Goal: Navigation & Orientation: Find specific page/section

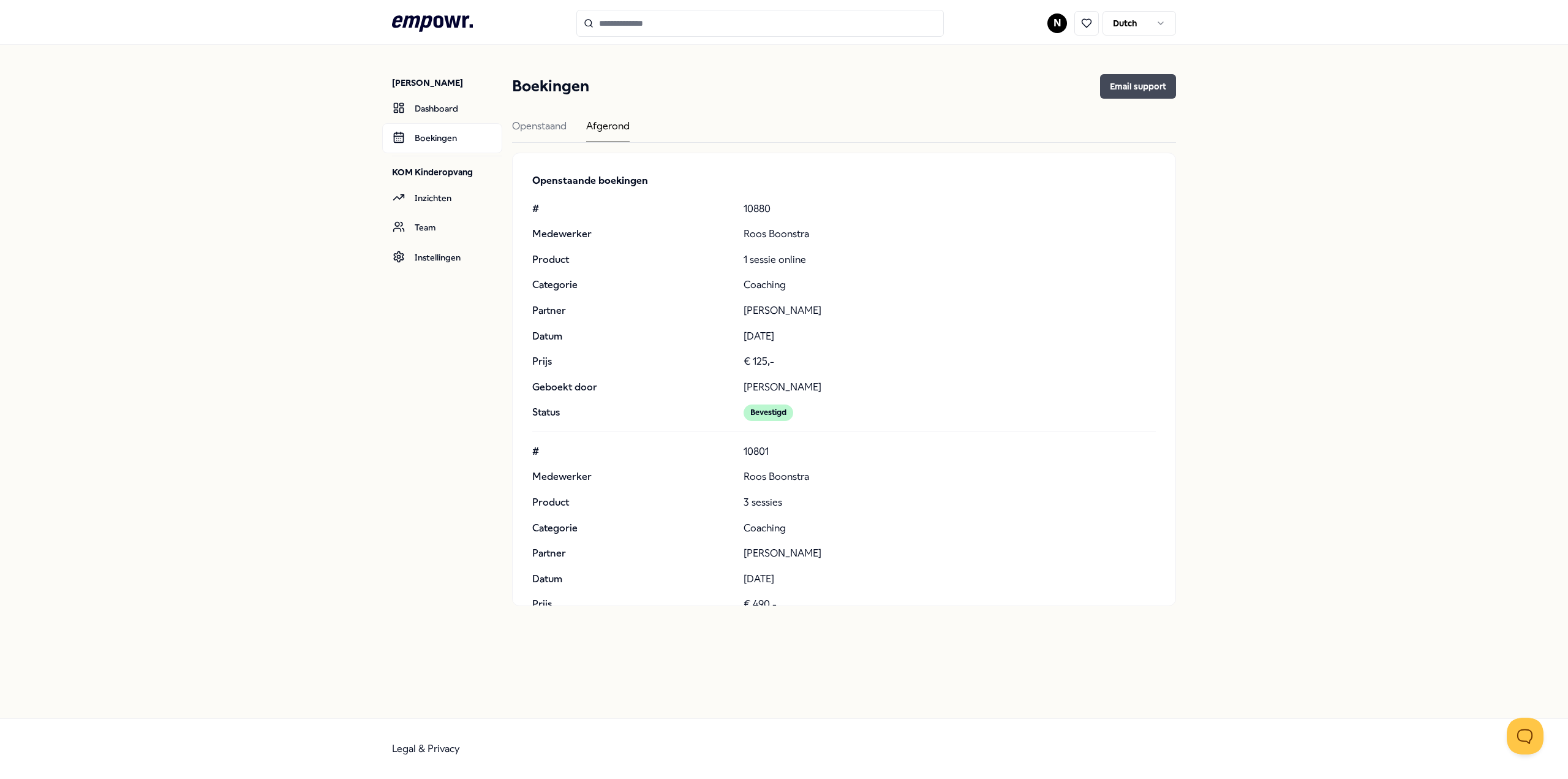
scroll to position [180, 0]
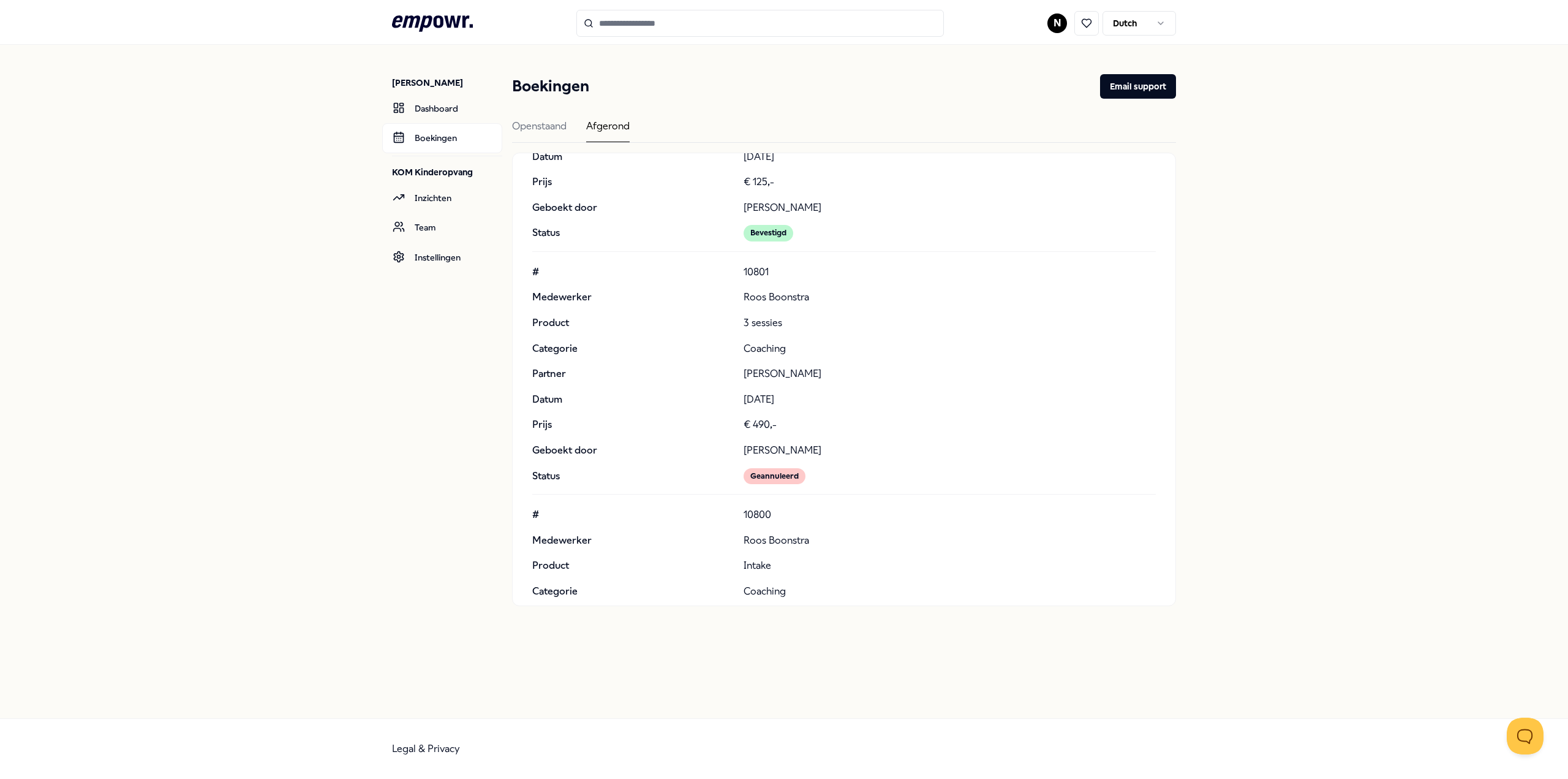
click at [655, 26] on input "Search for products, categories or subcategories" at bounding box center [760, 23] width 368 height 27
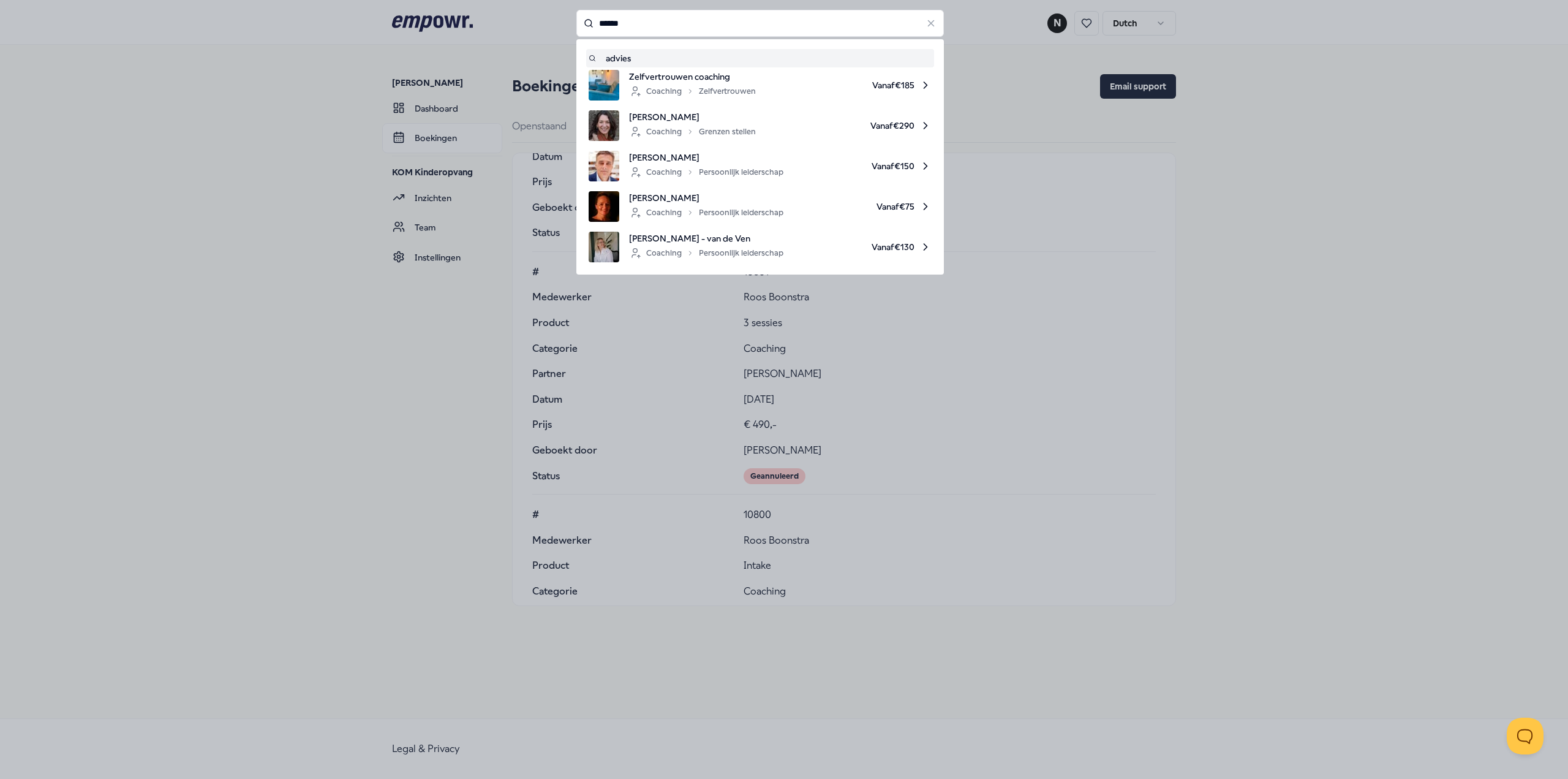
type input "******"
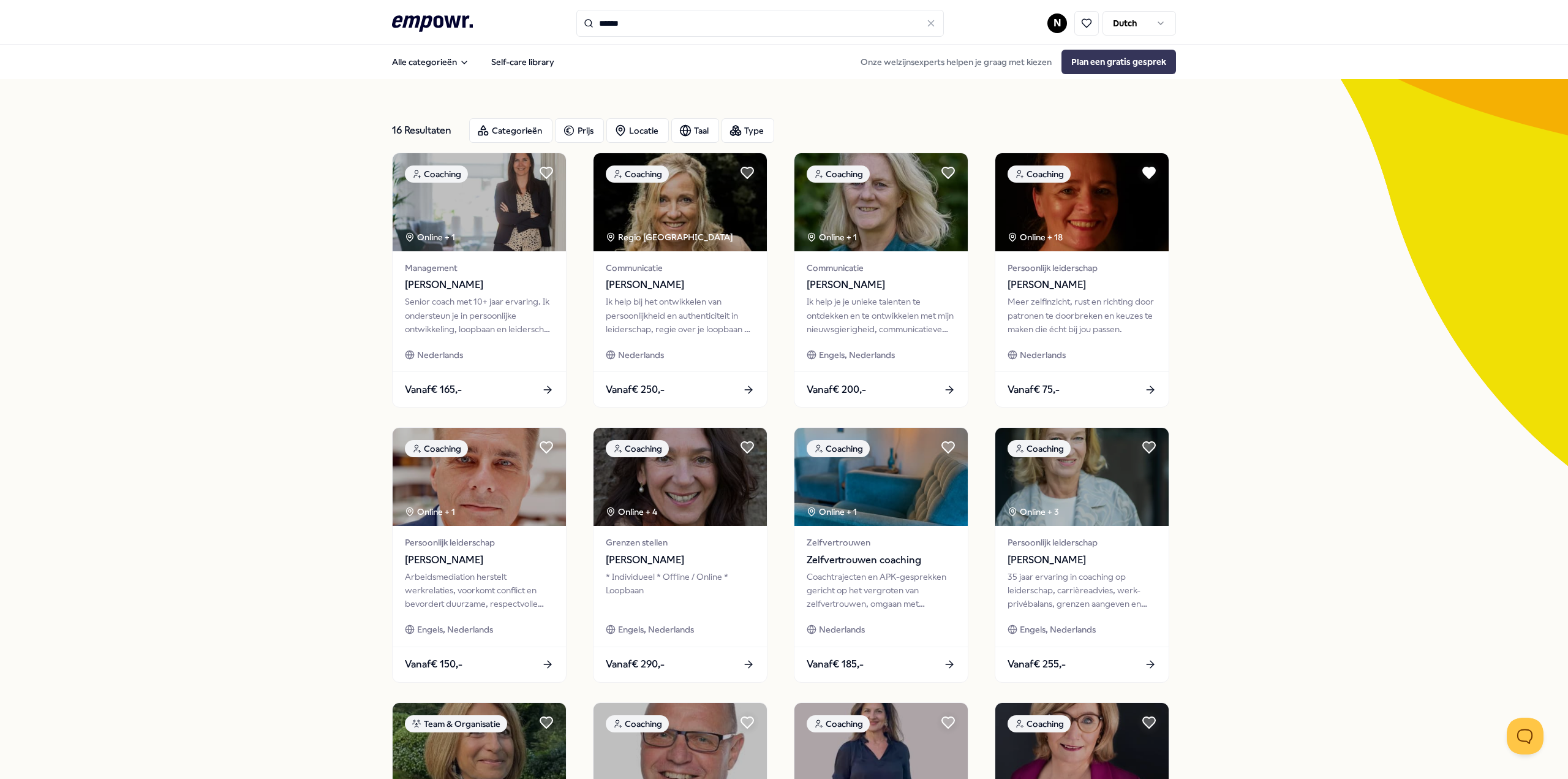
click at [1125, 61] on button "Plan een gratis gesprek" at bounding box center [1119, 62] width 115 height 24
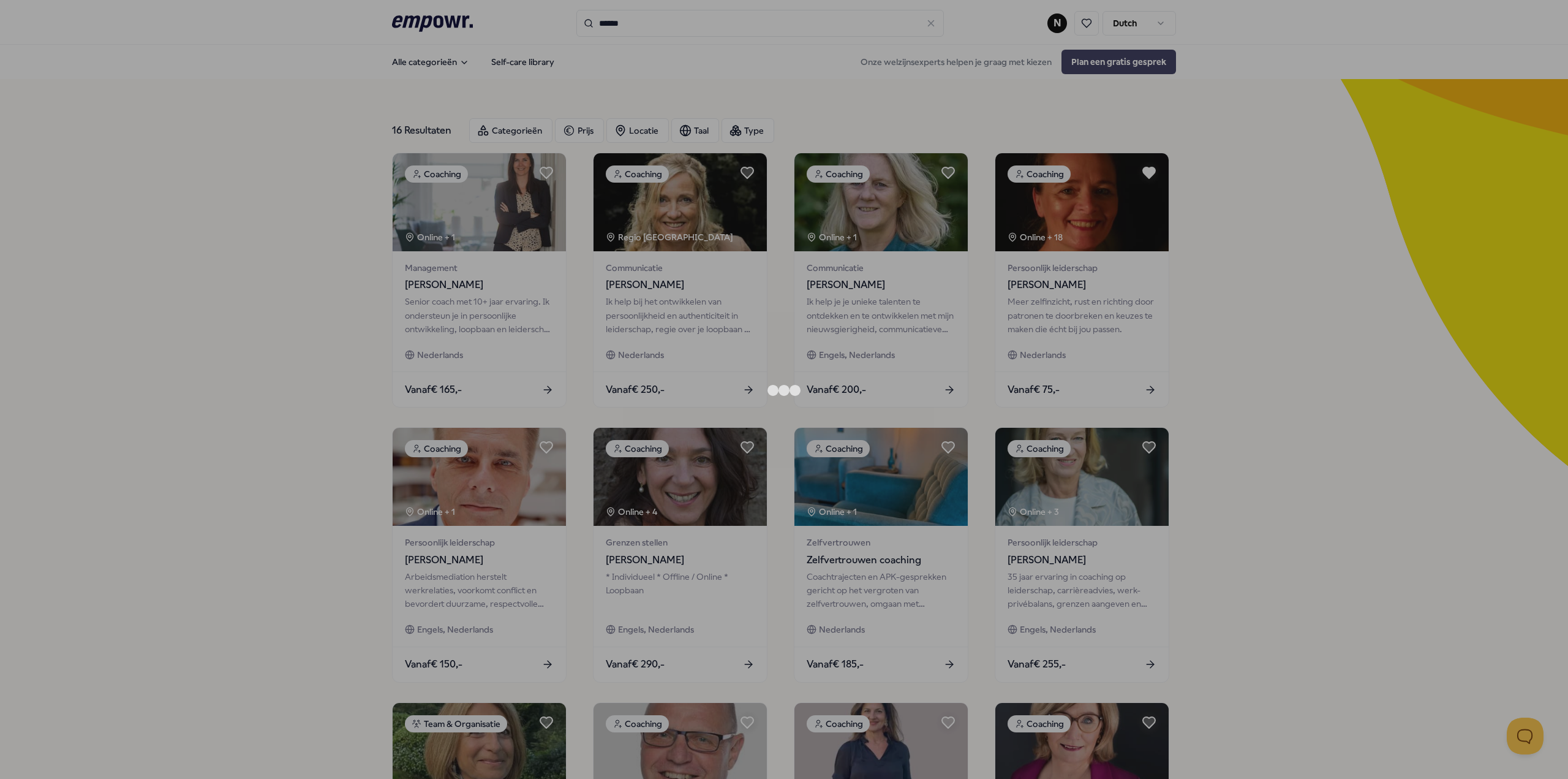
scroll to position [2, 0]
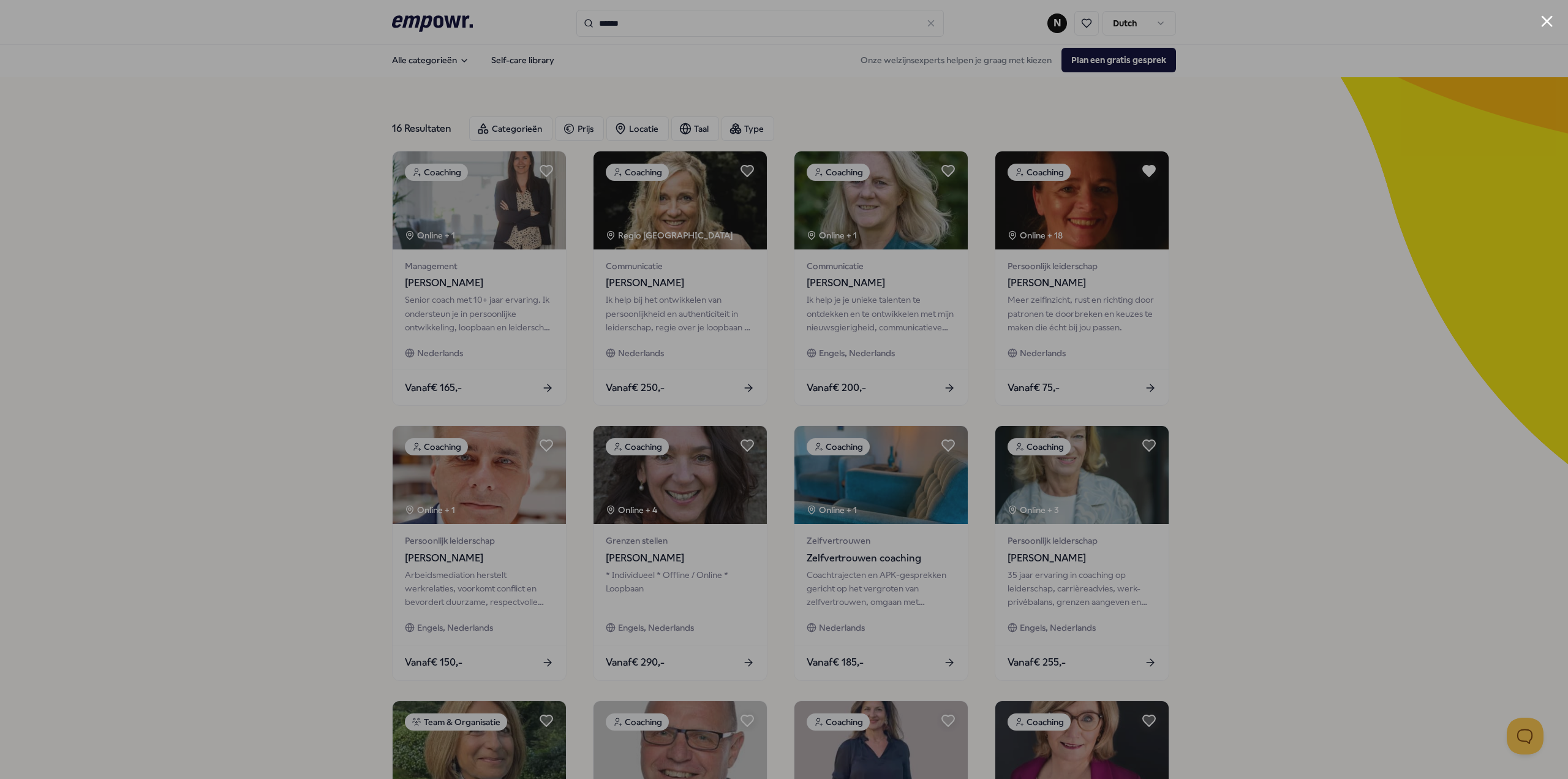
click at [761, 68] on div at bounding box center [784, 389] width 1568 height 779
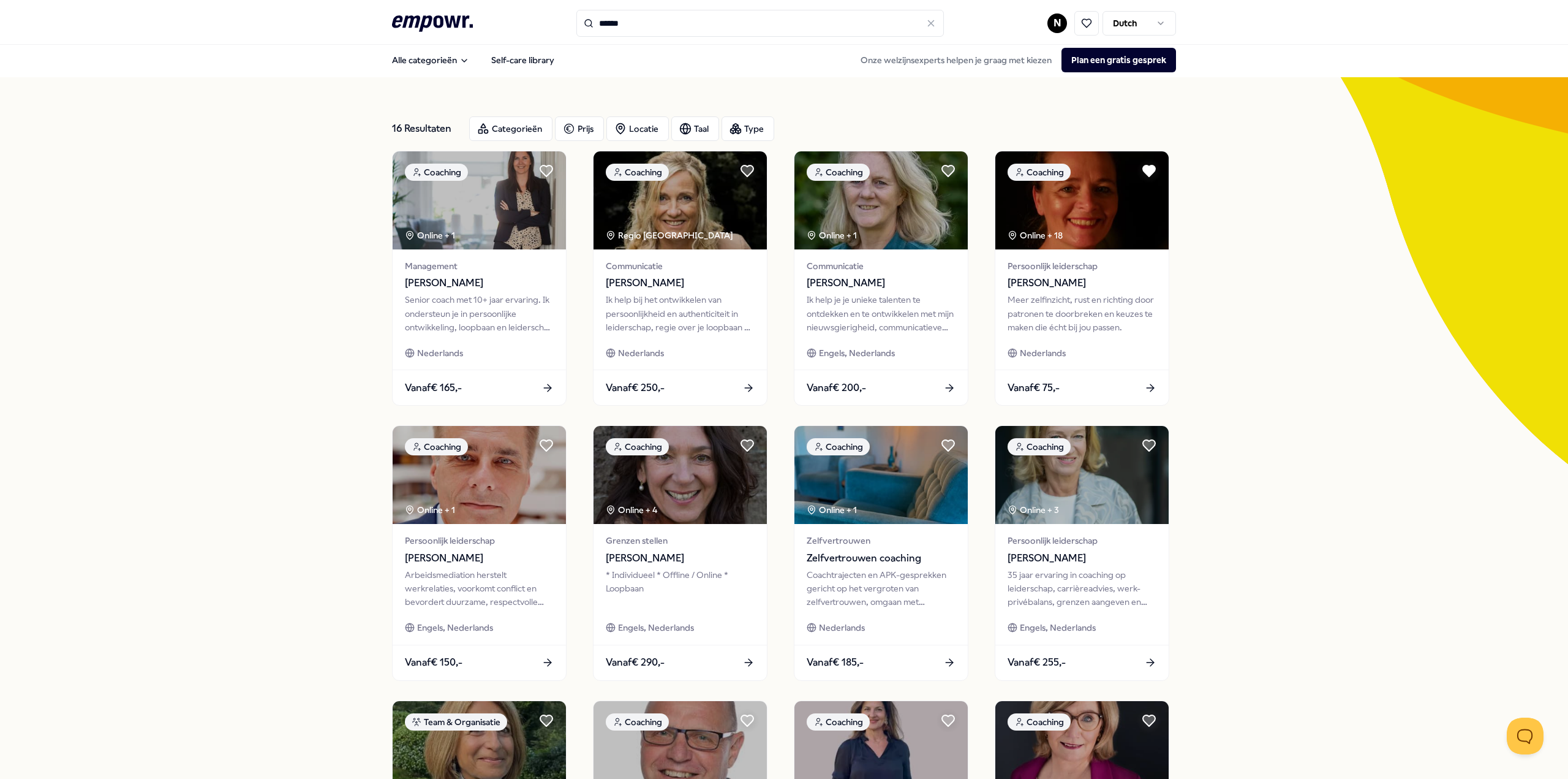
click at [1056, 25] on html ".empowr-logo_svg__cls-1{fill:#03032f} ****** N Dutch Alle categorieën Self-care…" at bounding box center [784, 389] width 1568 height 779
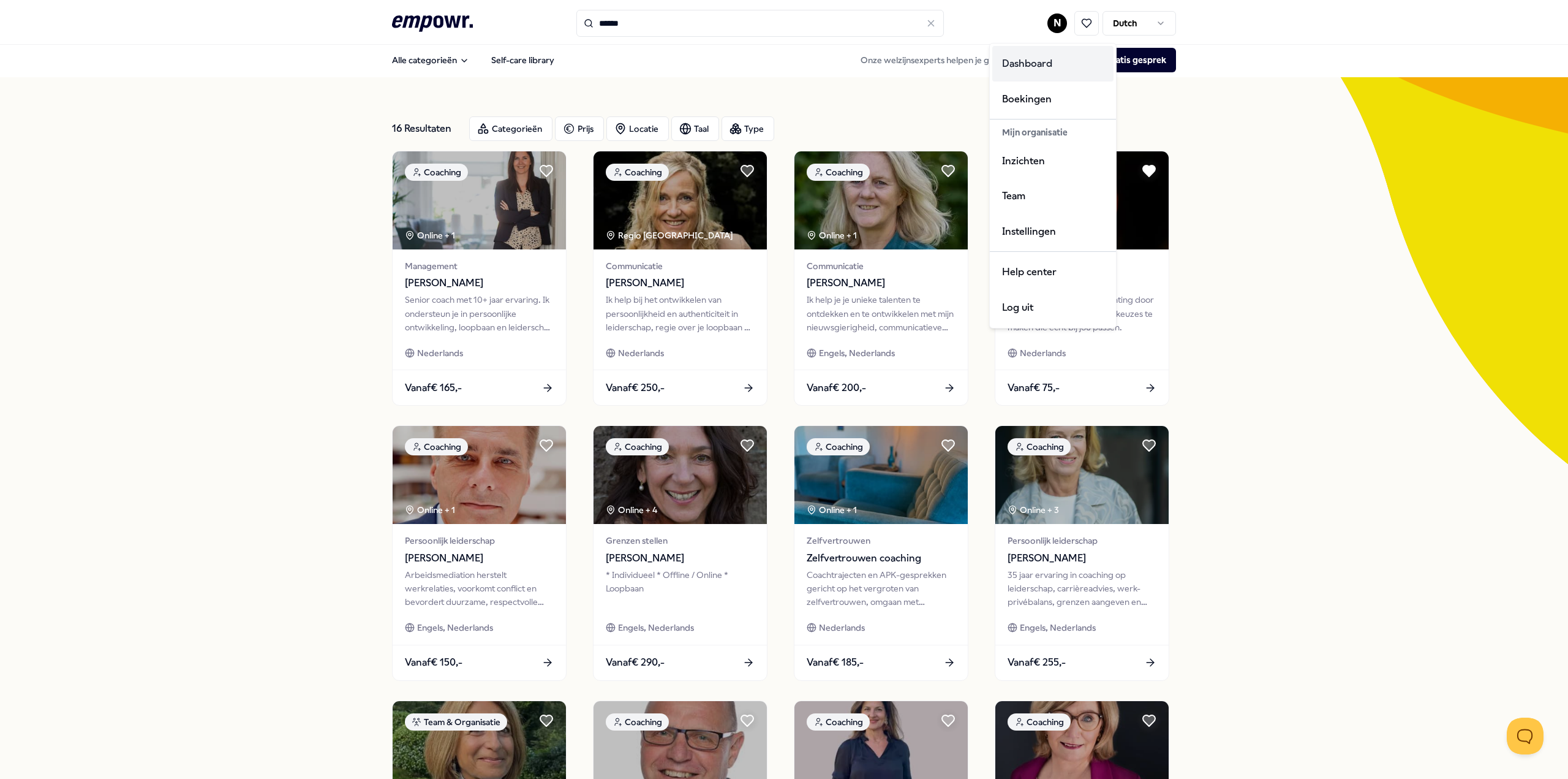
click at [1044, 73] on div "Dashboard" at bounding box center [1052, 63] width 121 height 35
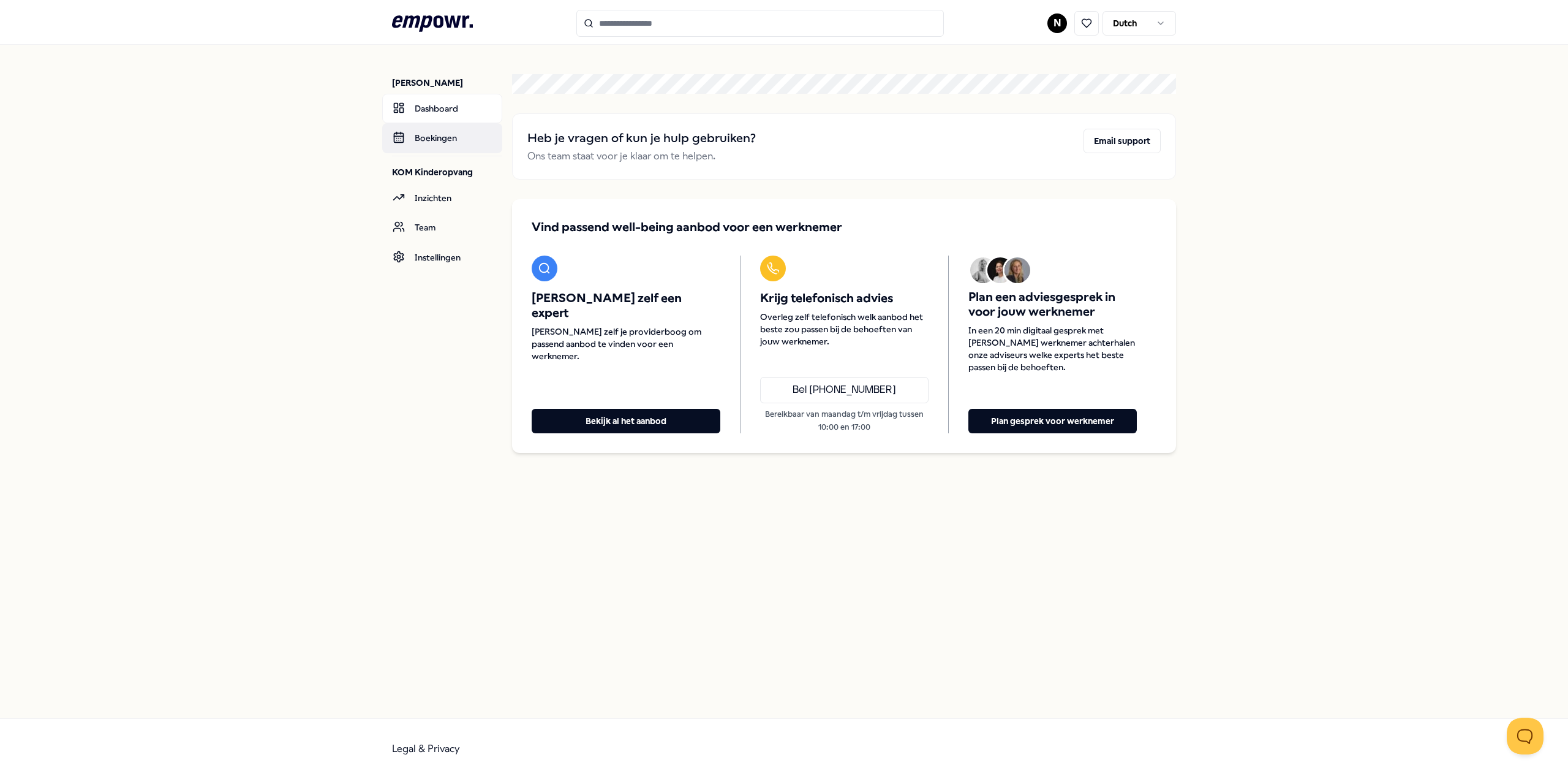
click at [431, 134] on link "Boekingen" at bounding box center [442, 138] width 120 height 29
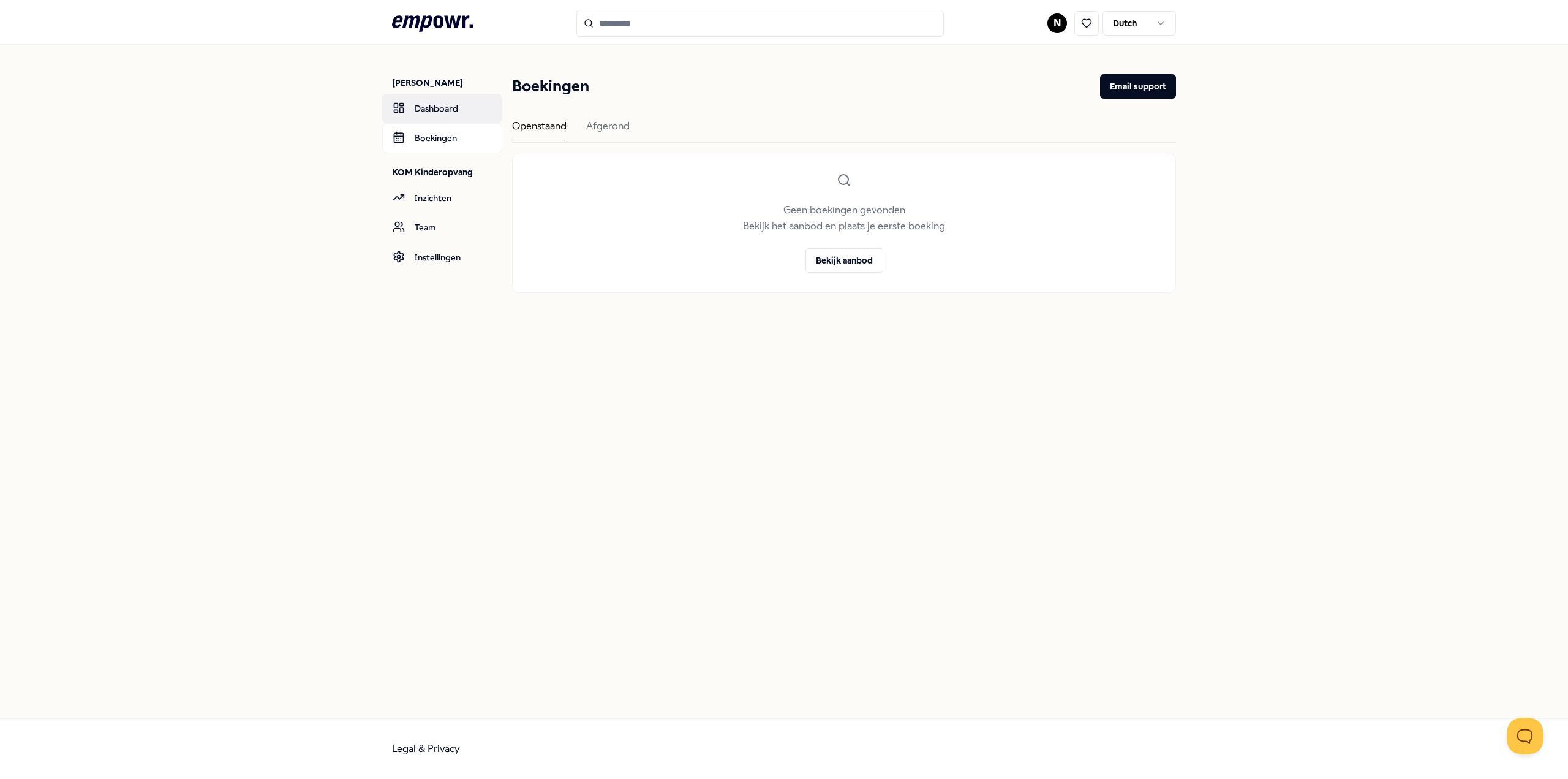
click at [436, 115] on link "Dashboard" at bounding box center [442, 109] width 120 height 29
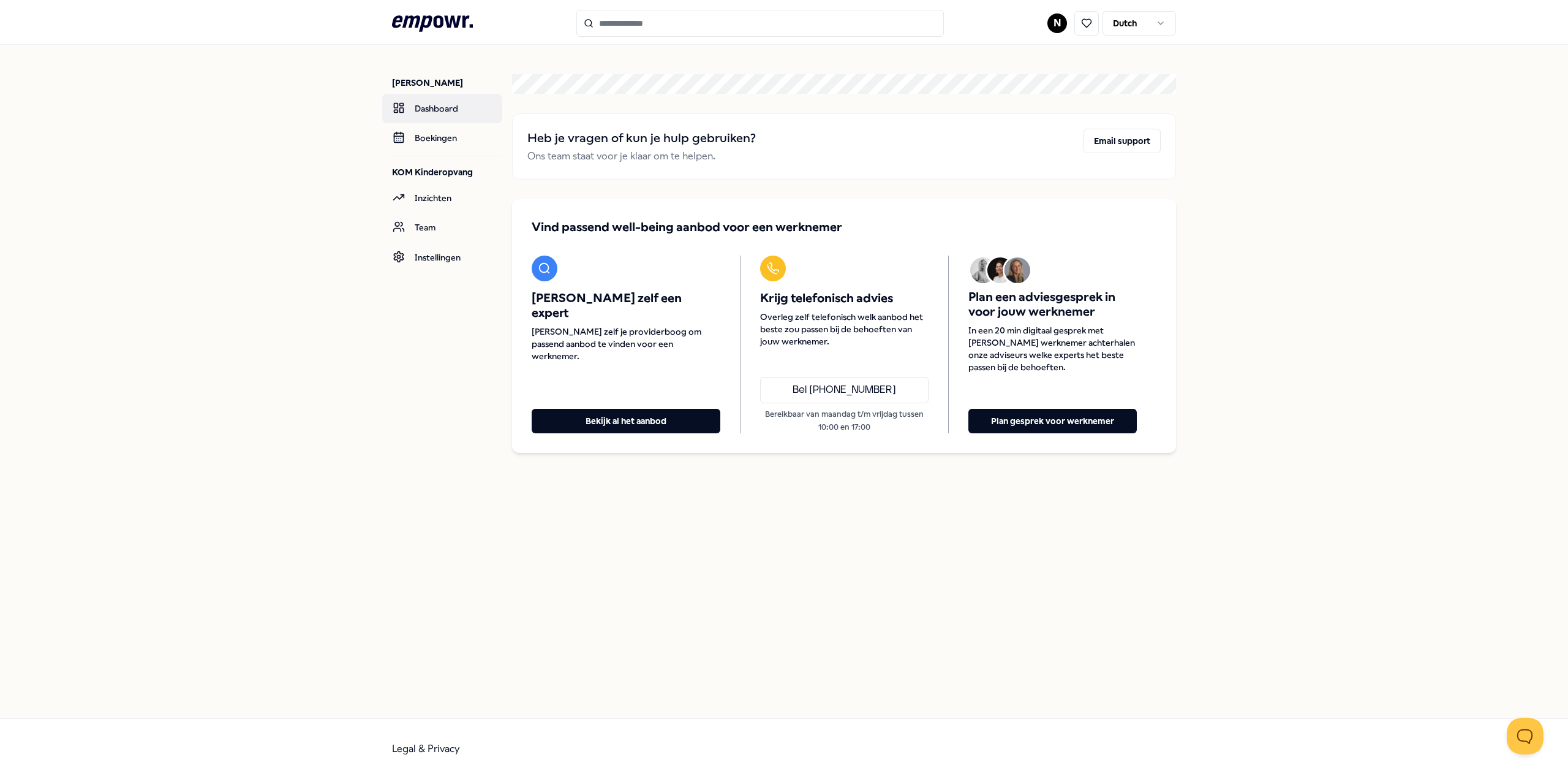
click at [429, 106] on link "Dashboard" at bounding box center [442, 109] width 120 height 29
click at [433, 137] on link "Boekingen" at bounding box center [442, 138] width 120 height 29
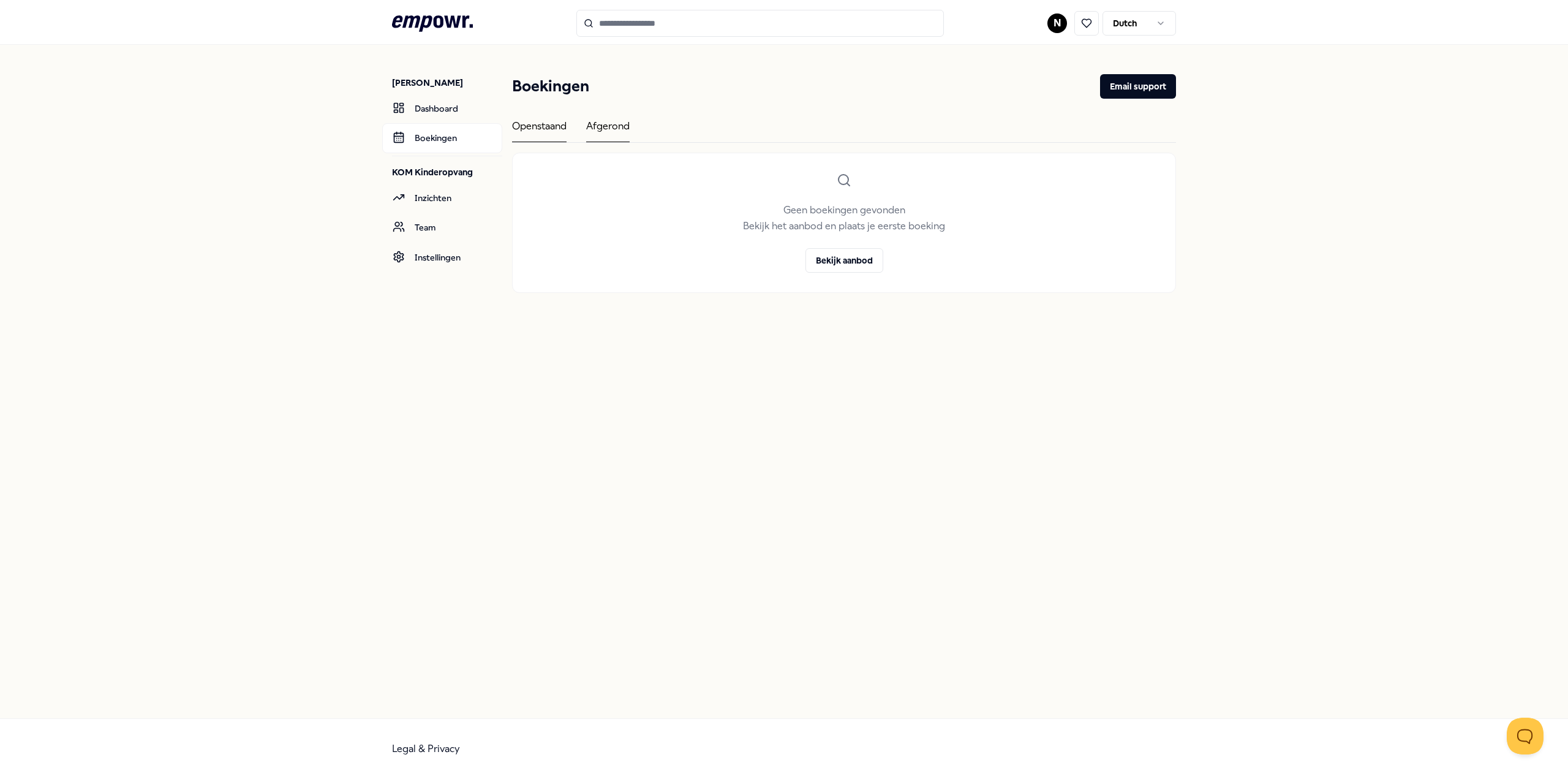
click at [614, 123] on div "Afgerond" at bounding box center [607, 130] width 44 height 24
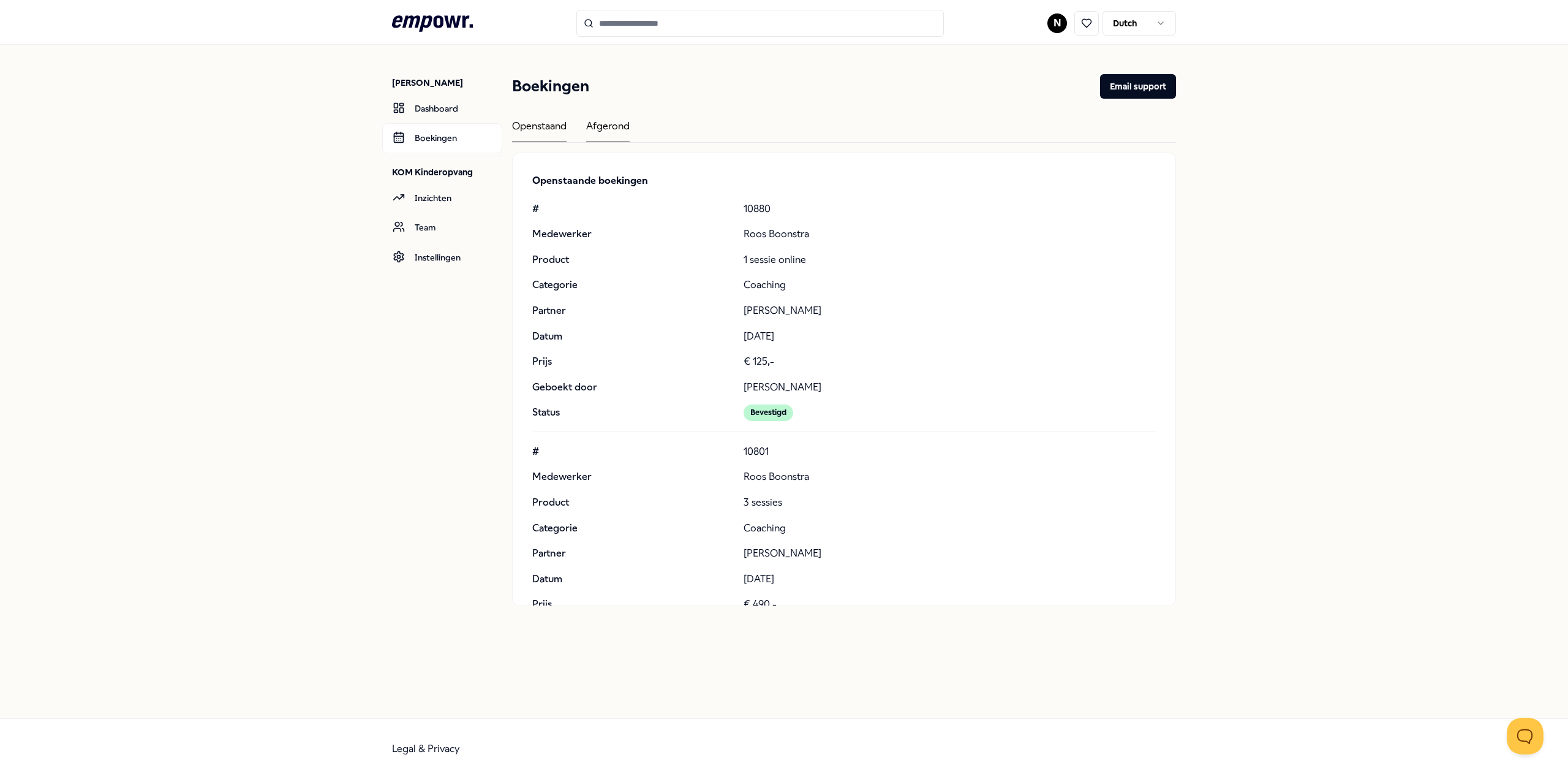
click at [542, 126] on div "Openstaand" at bounding box center [539, 130] width 54 height 24
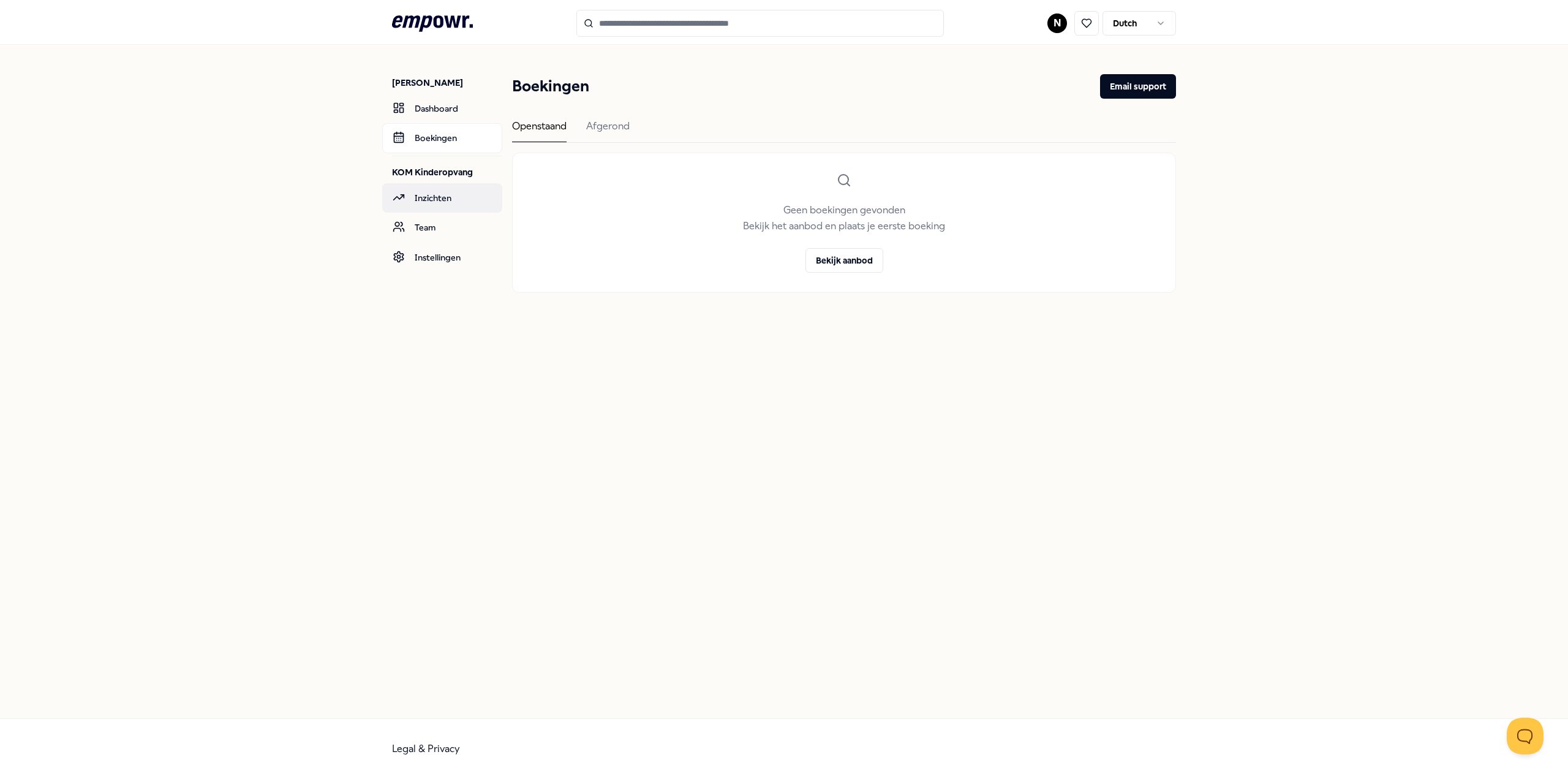
click at [473, 196] on link "Inzichten" at bounding box center [442, 198] width 120 height 29
